Goal: Check status

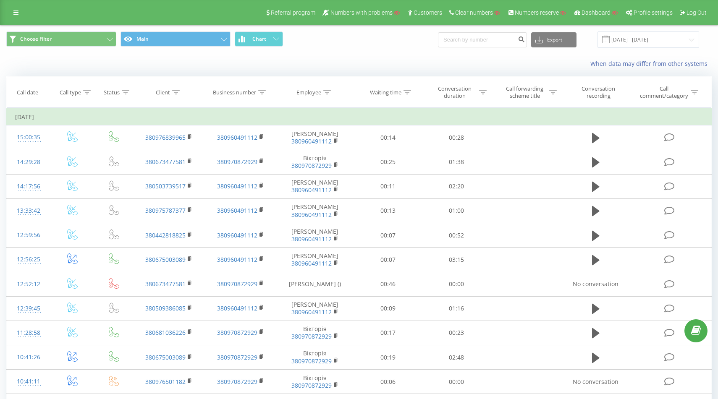
click at [8, 15] on div "Referral program Numbers with problems Customers Clear numbers Numbers reserve …" at bounding box center [359, 12] width 718 height 25
click at [15, 15] on icon at bounding box center [15, 13] width 5 height 6
